Goal: Transaction & Acquisition: Purchase product/service

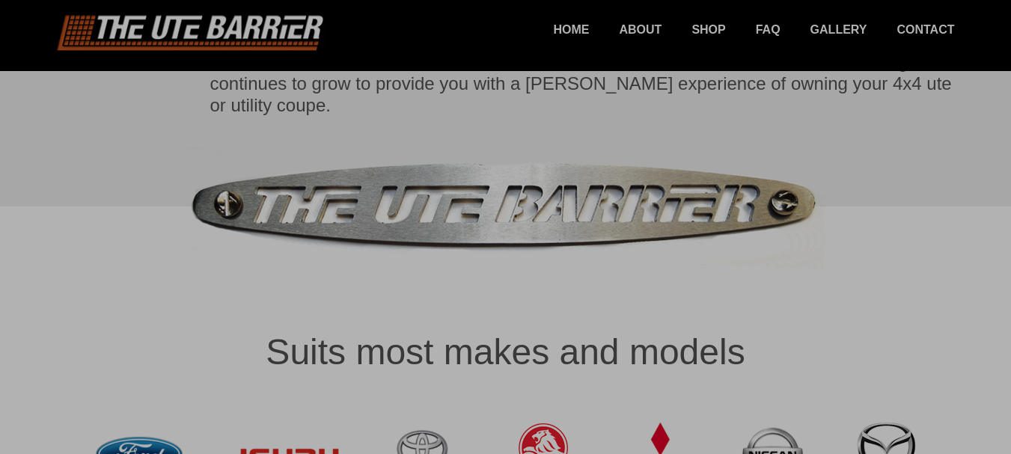
scroll to position [898, 0]
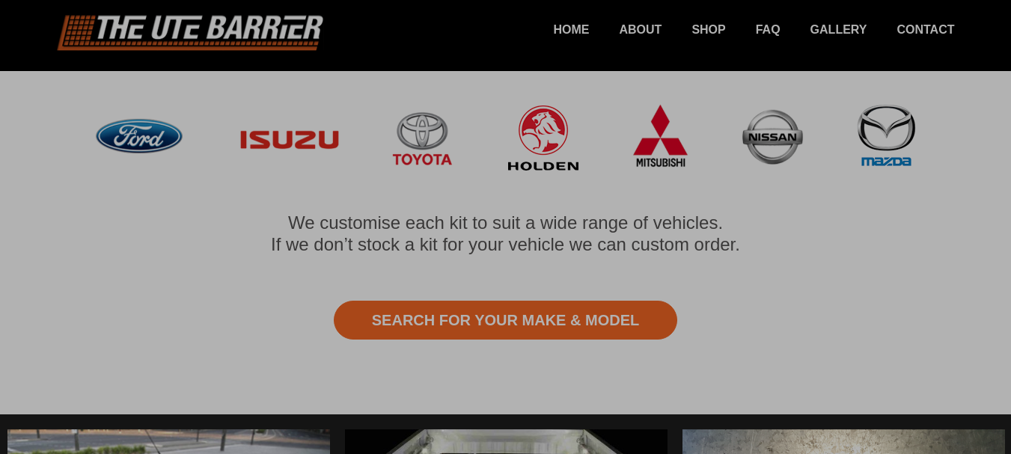
click at [503, 293] on div at bounding box center [505, 227] width 1011 height 454
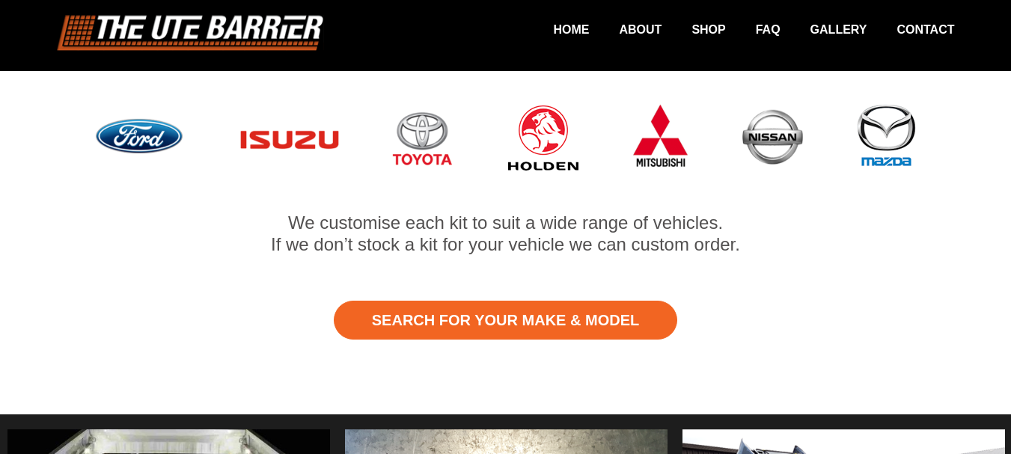
click at [503, 301] on link "Search for Your Make & Model" at bounding box center [505, 320] width 343 height 39
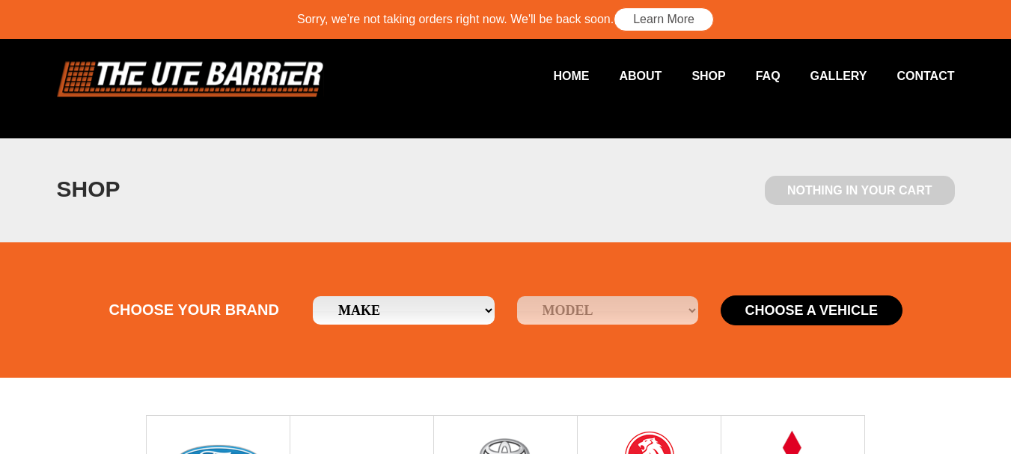
click at [487, 307] on select "Make Ford Holden Isuzu Mazda Mitsubishi Nissan Toyota" at bounding box center [404, 310] width 182 height 28
select select "17"
click at [313, 296] on select "Make Ford Holden Isuzu Mazda Mitsubishi Nissan Toyota" at bounding box center [404, 310] width 182 height 28
click at [680, 310] on select "Model D-Max" at bounding box center [608, 310] width 182 height 28
select select "/isuzu/d-max"
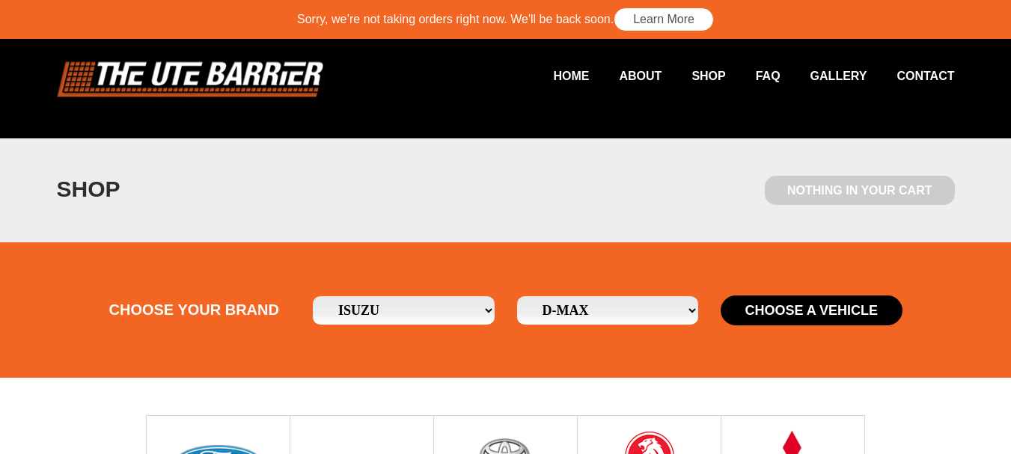
click at [517, 296] on select "Model D-Max" at bounding box center [608, 310] width 182 height 28
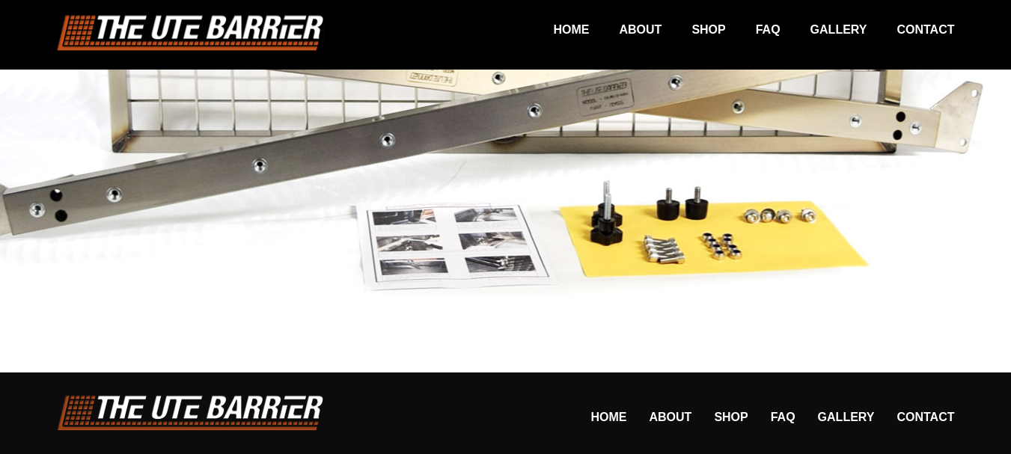
scroll to position [913, 0]
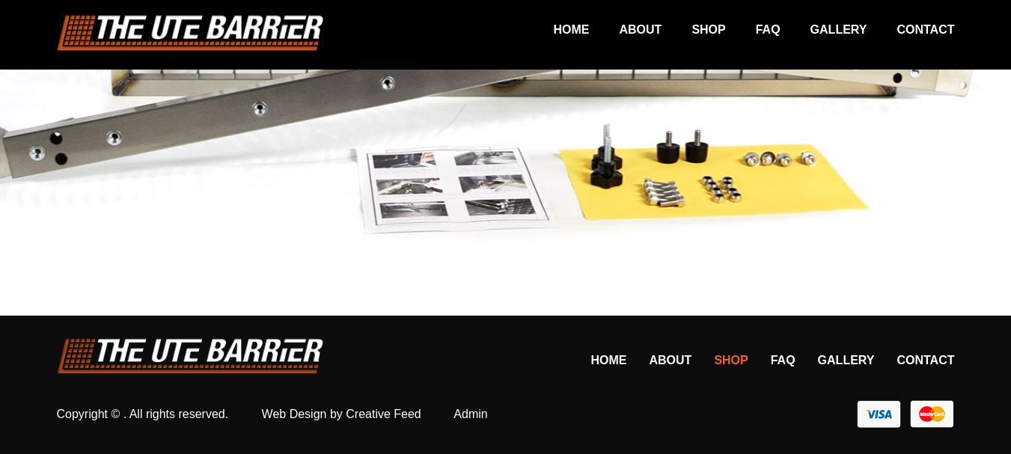
click at [739, 365] on link "Shop" at bounding box center [731, 360] width 34 height 13
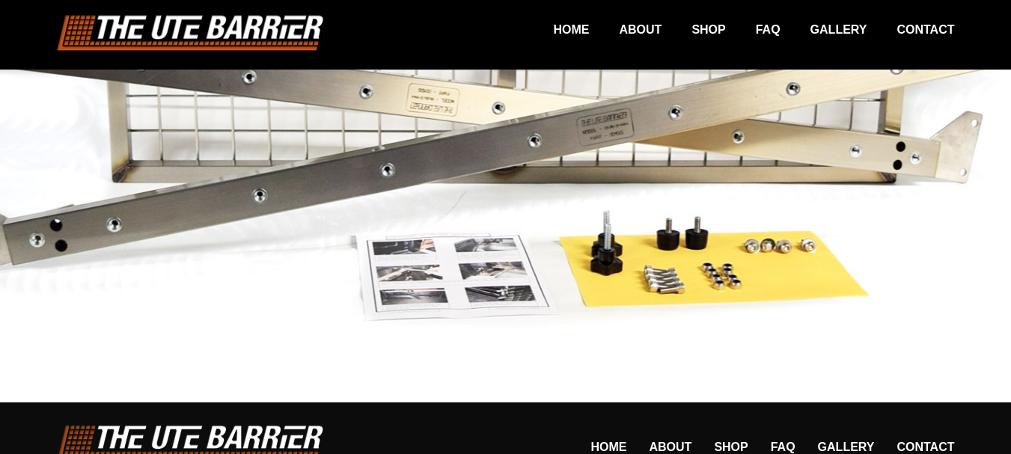
scroll to position [913, 0]
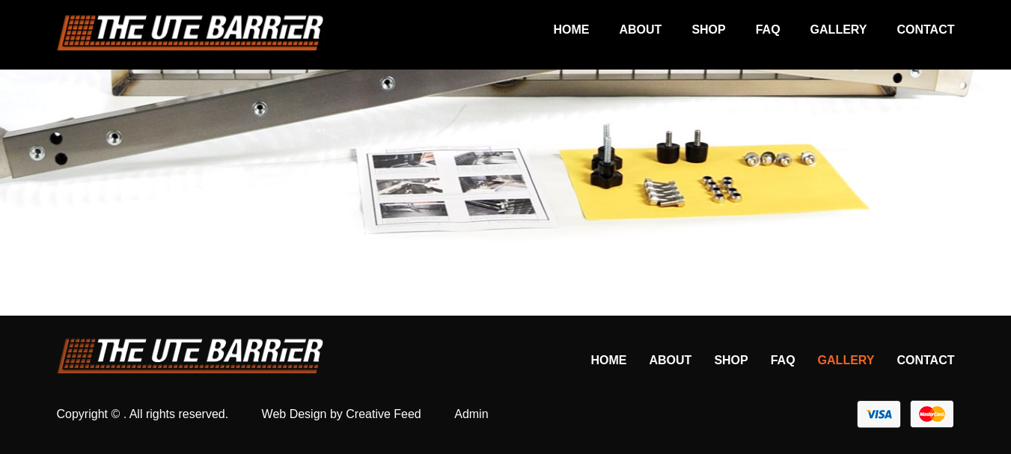
click at [853, 357] on link "Gallery" at bounding box center [846, 360] width 57 height 13
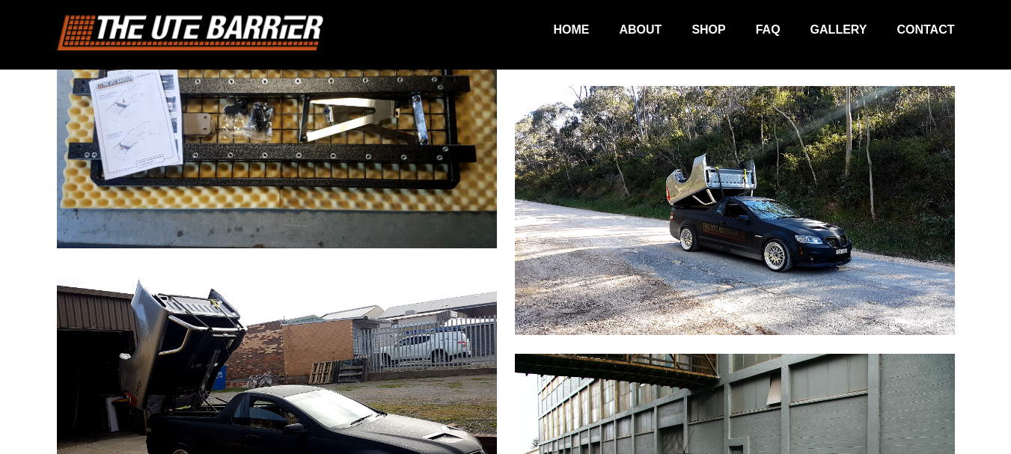
scroll to position [4039, 0]
